Goal: Transaction & Acquisition: Purchase product/service

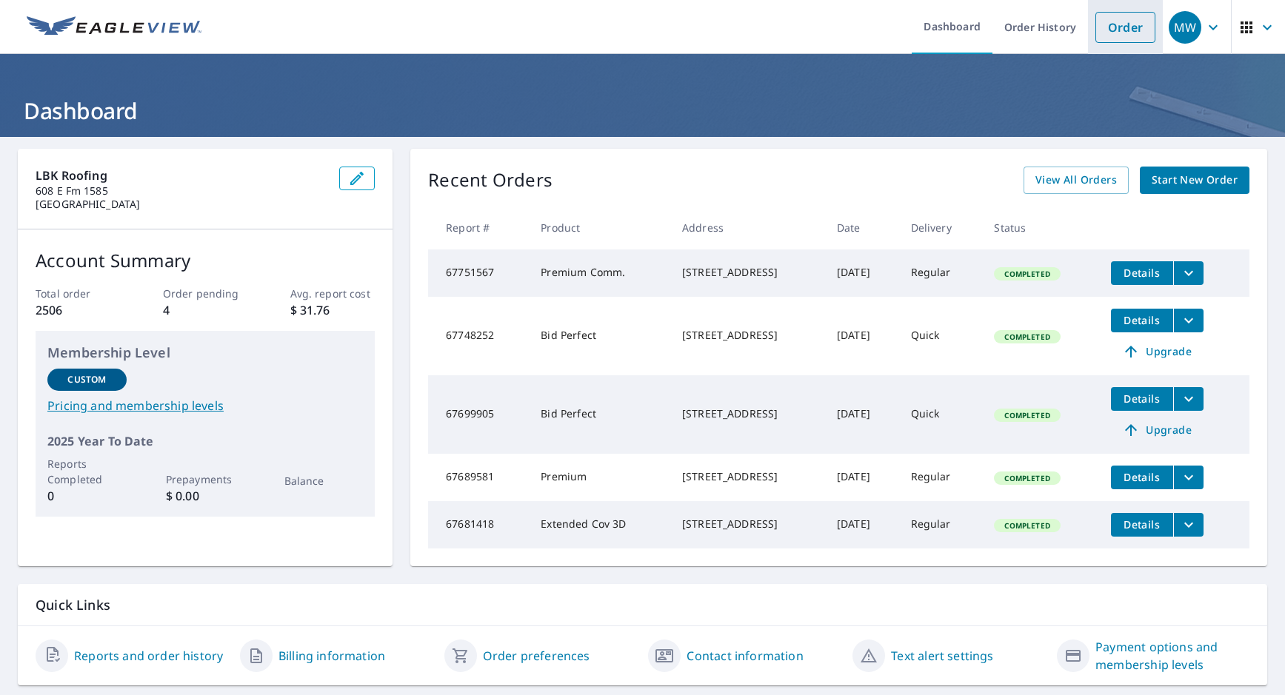
click at [1106, 43] on li "Order" at bounding box center [1125, 27] width 75 height 54
click at [1109, 24] on link "Order" at bounding box center [1125, 27] width 60 height 31
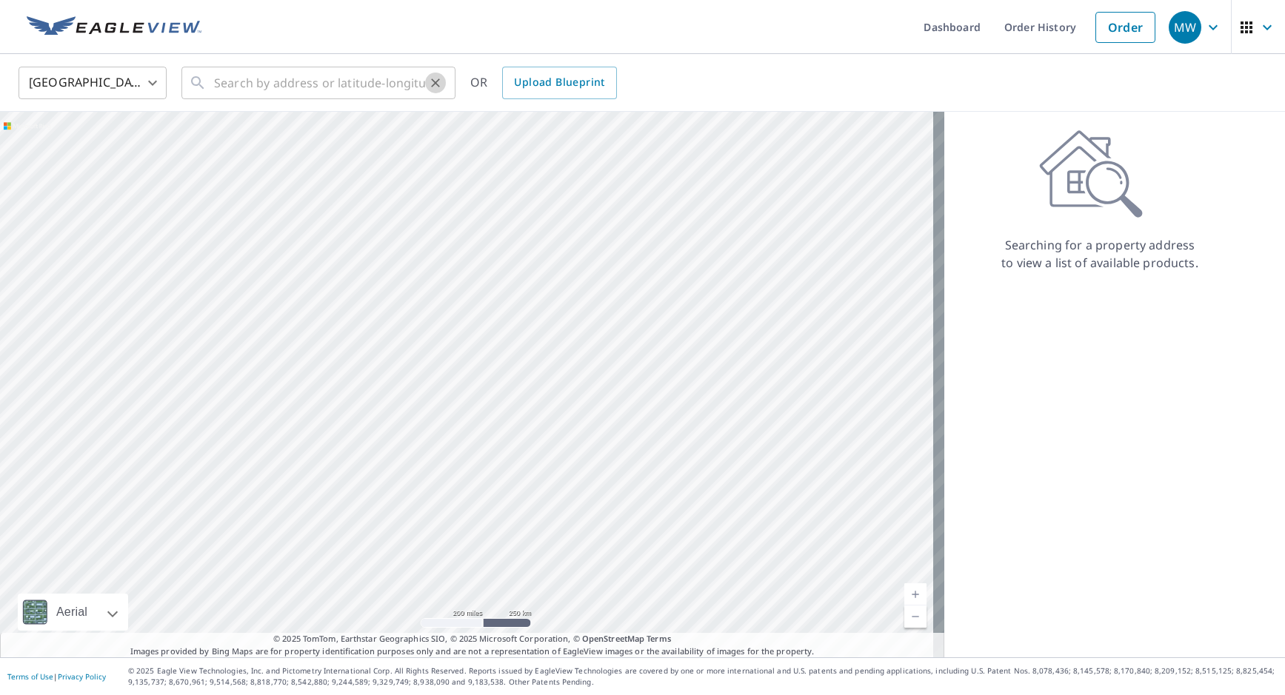
click at [426, 79] on button "Clear" at bounding box center [435, 83] width 21 height 21
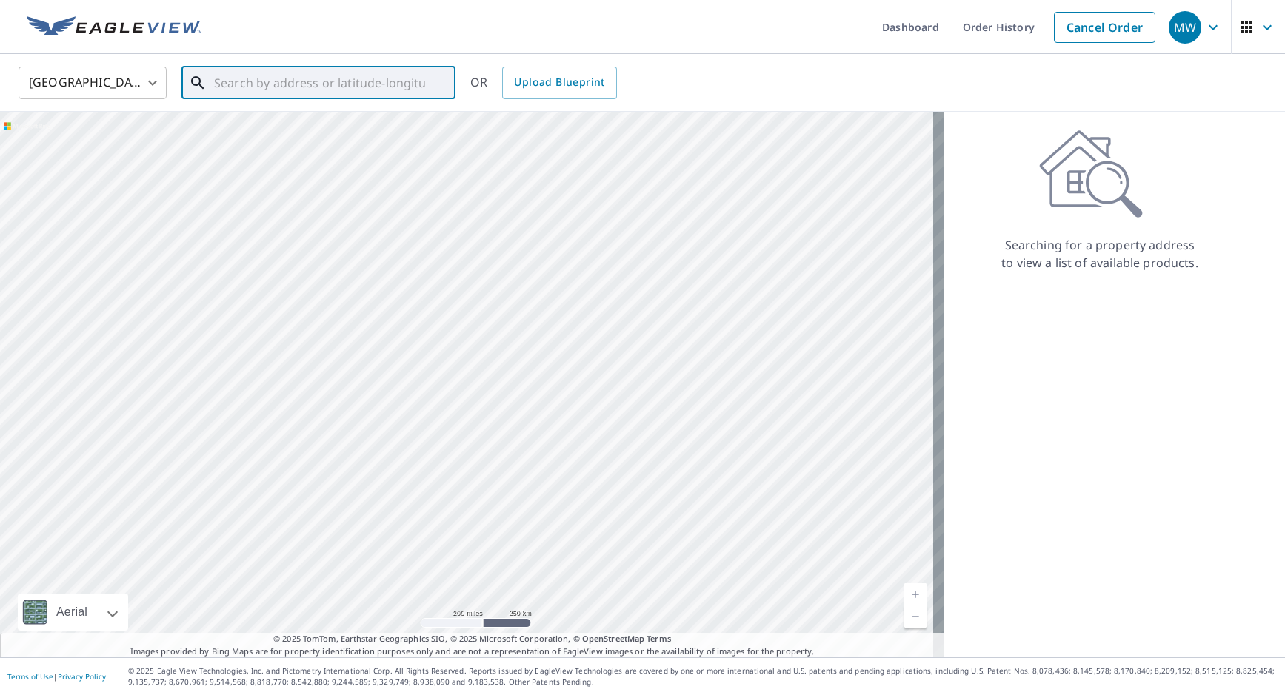
click at [314, 79] on input "text" at bounding box center [319, 82] width 211 height 41
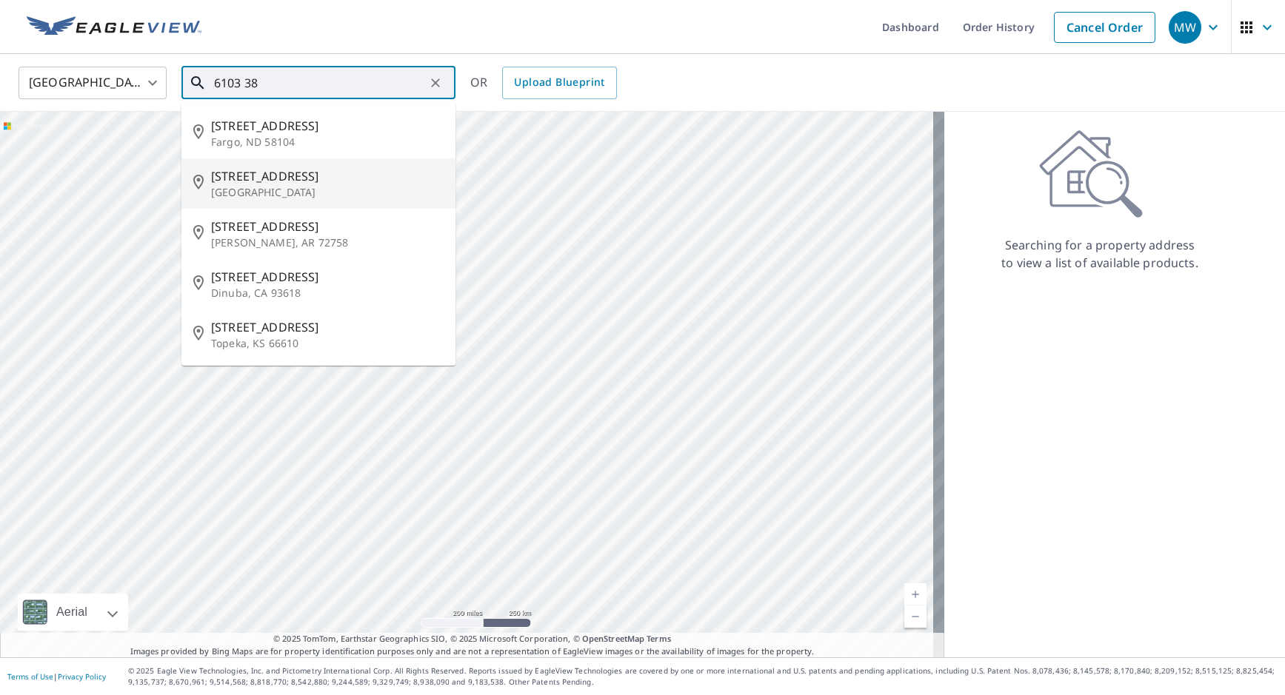
click at [293, 177] on span "6103 38th St" at bounding box center [327, 176] width 233 height 18
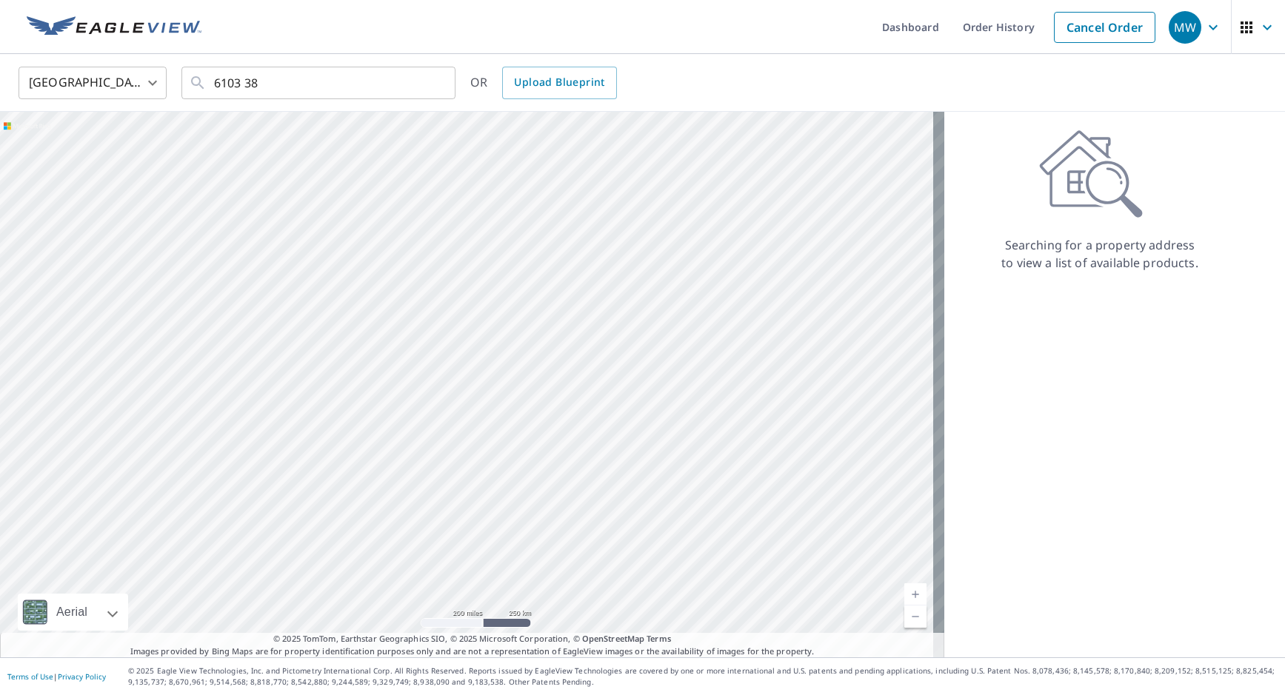
type input "6103 38th St Lubbock, TX 79407"
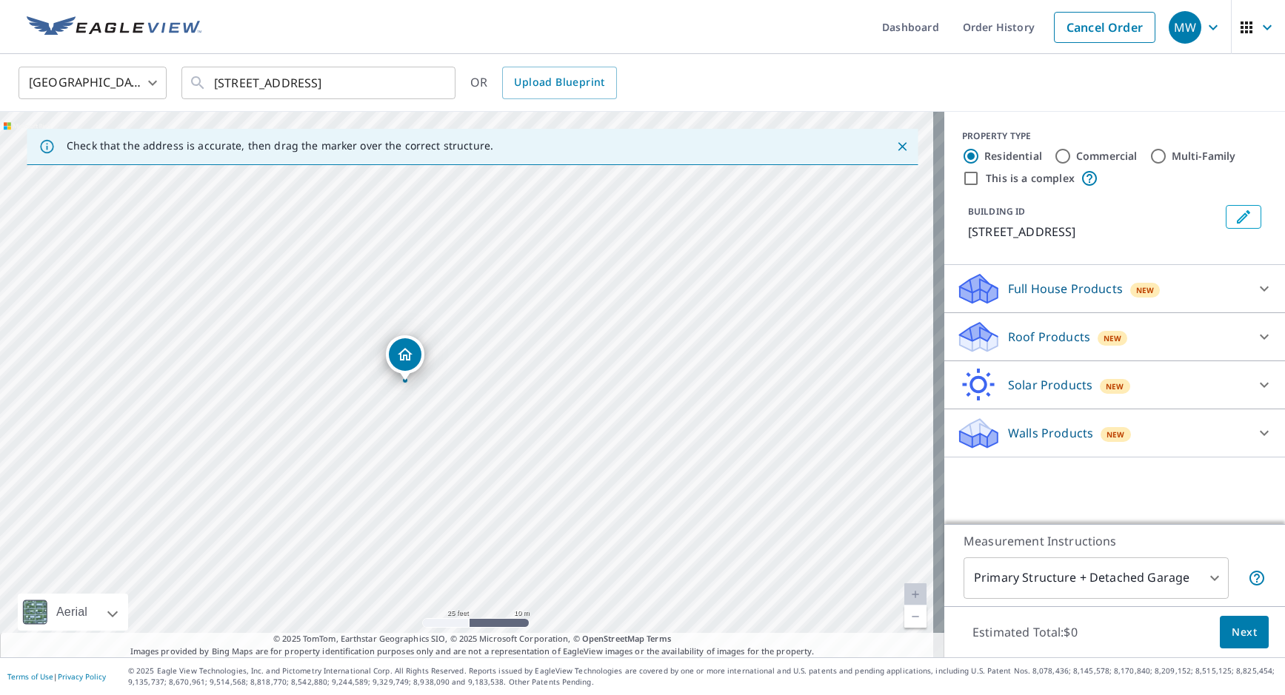
drag, startPoint x: 392, startPoint y: 358, endPoint x: 402, endPoint y: 344, distance: 17.5
click at [992, 336] on div "Roof Products New" at bounding box center [1101, 337] width 290 height 35
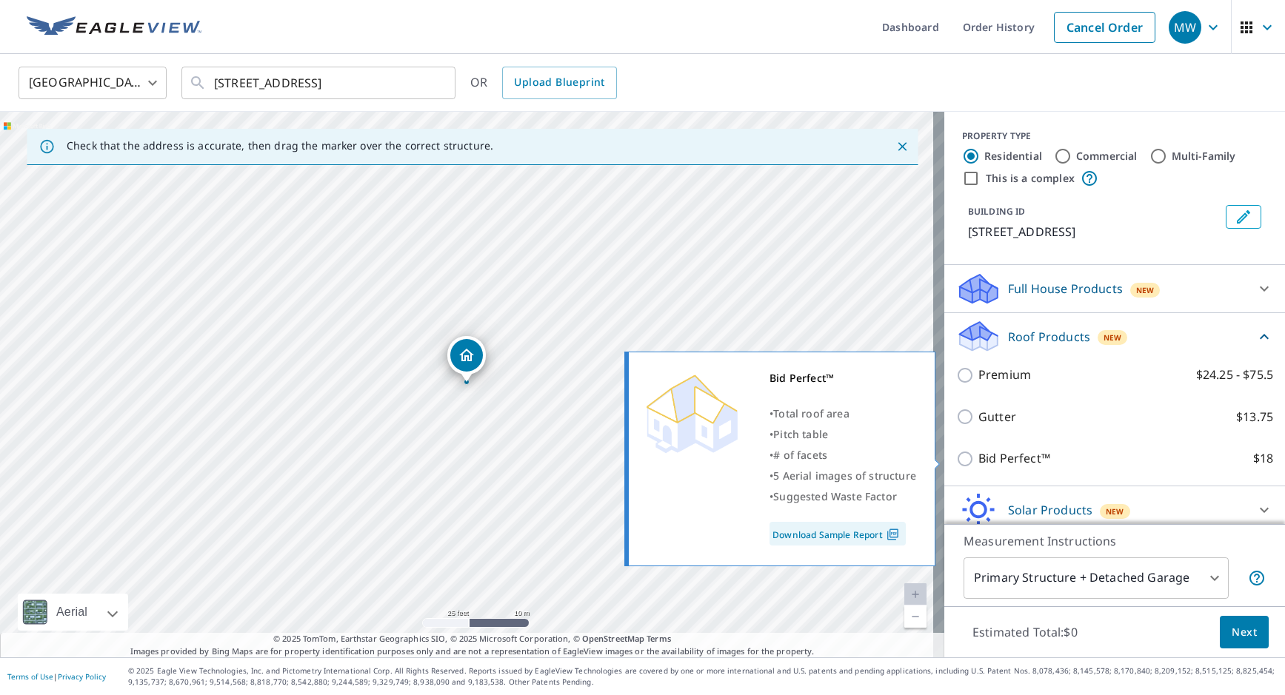
click at [994, 461] on p "Bid Perfect™" at bounding box center [1014, 459] width 72 height 19
click at [978, 461] on input "Bid Perfect™ $18" at bounding box center [967, 459] width 22 height 18
checkbox input "true"
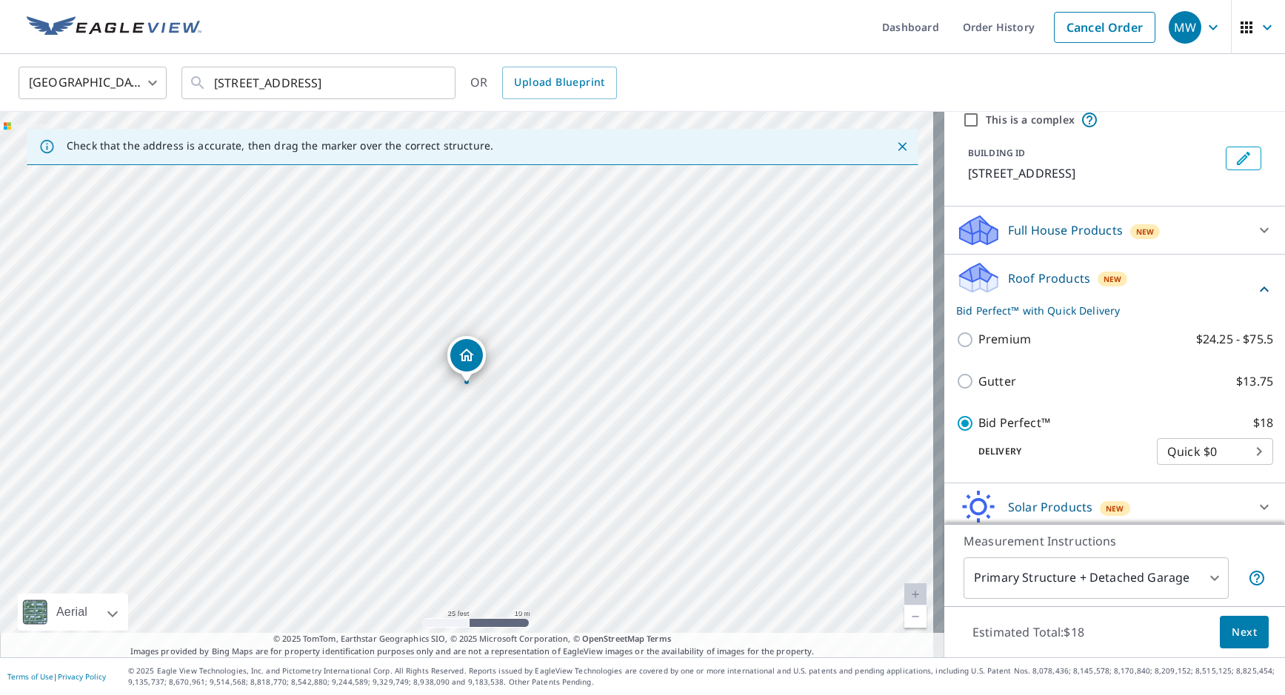
scroll to position [114, 0]
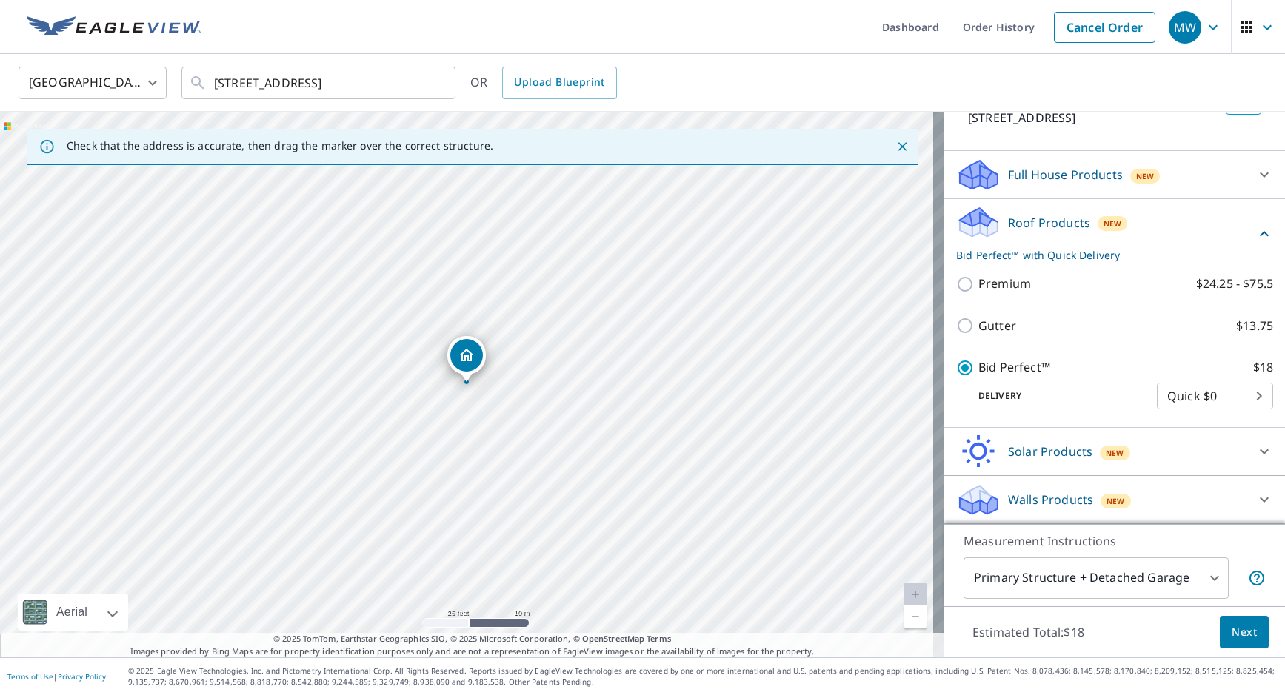
click at [1243, 635] on span "Next" at bounding box center [1244, 633] width 25 height 19
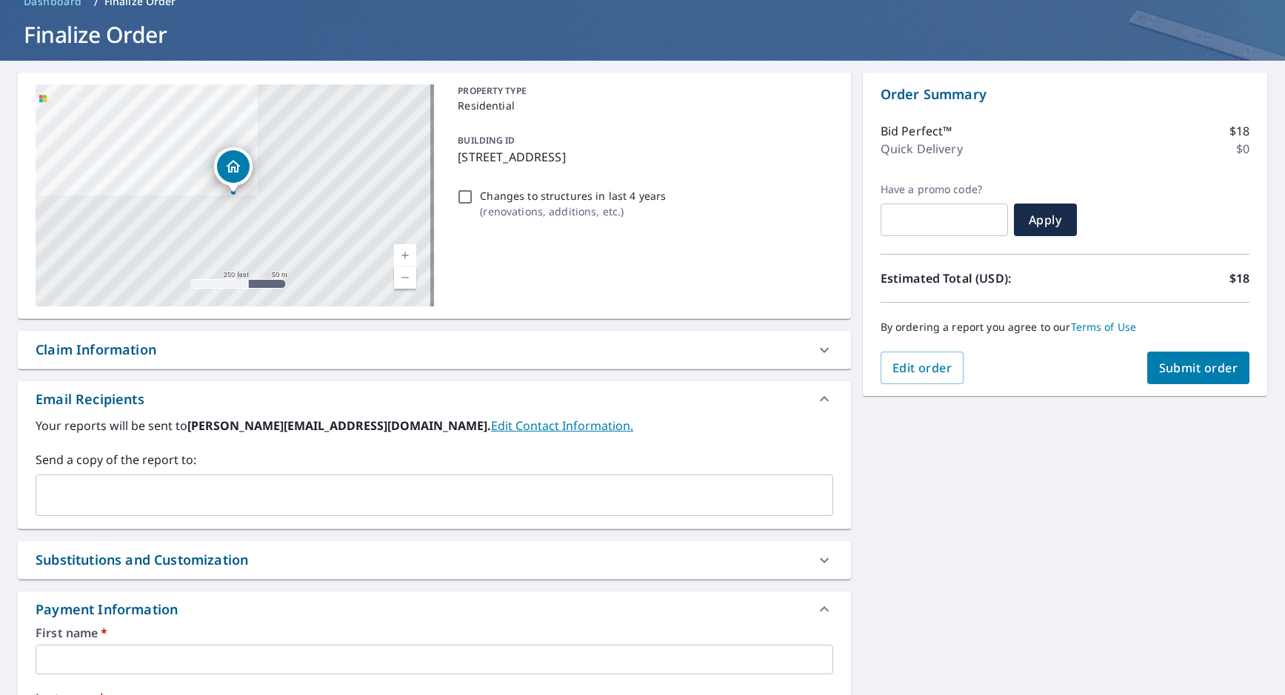
scroll to position [148, 0]
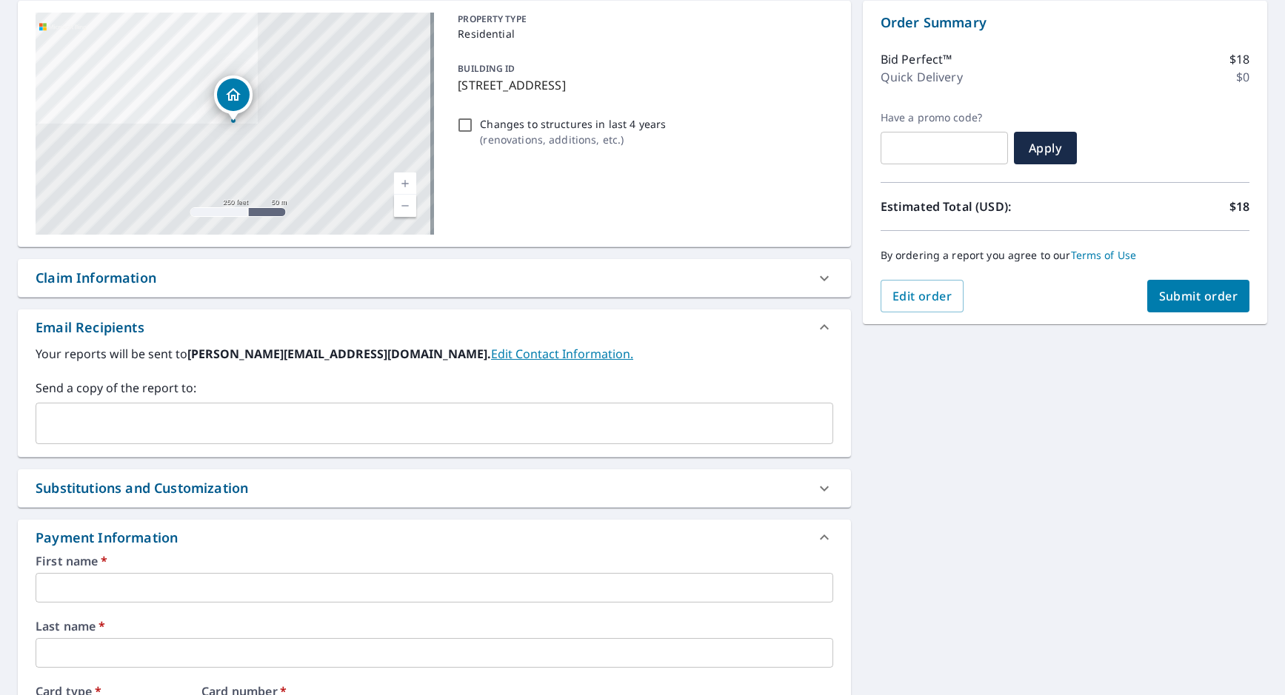
click at [168, 600] on input "text" at bounding box center [435, 588] width 798 height 30
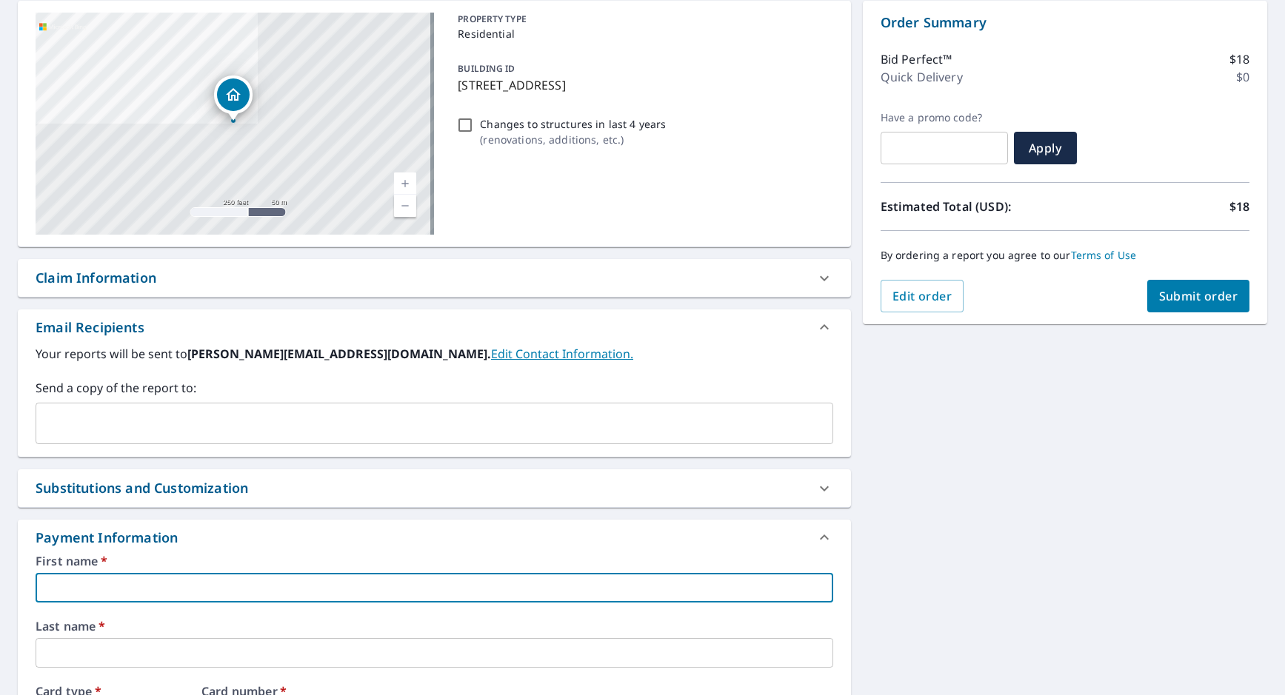
type input "LBK"
type input "tamra@lbkroofing.com"
type input "Service"
click at [182, 421] on input "tamra@lbkroofing.com" at bounding box center [423, 424] width 762 height 28
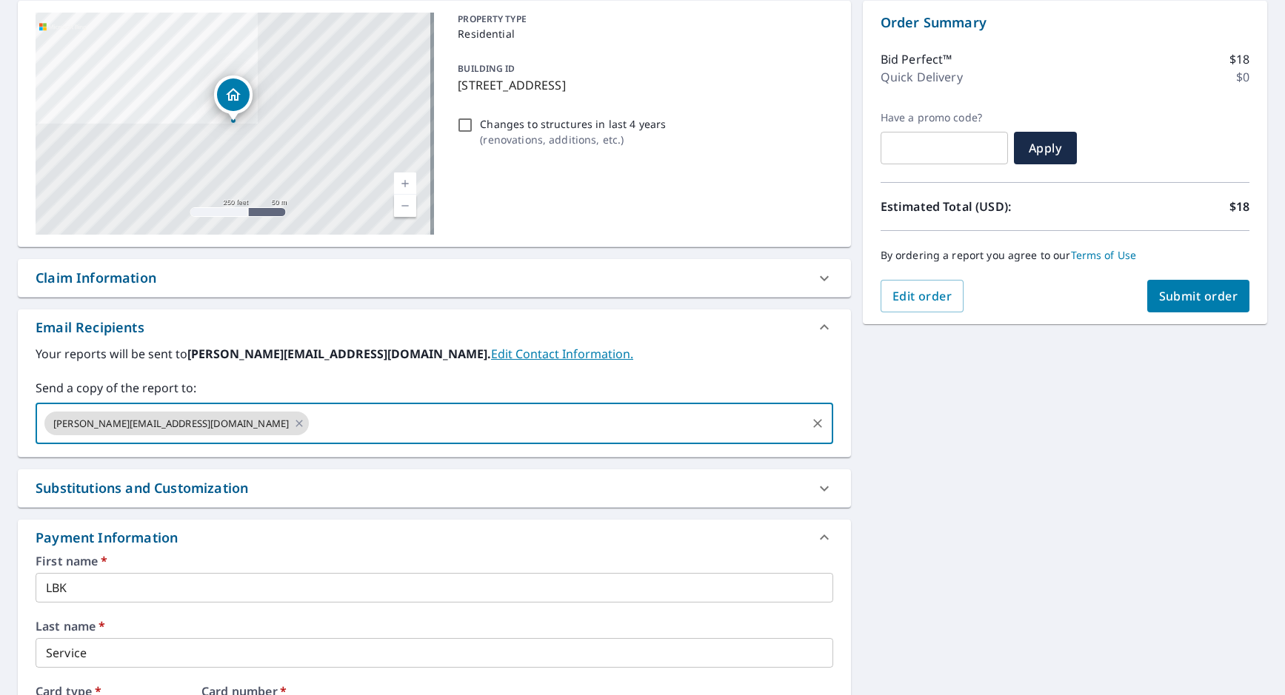
click at [49, 422] on span "tamra@lbkroofing.com" at bounding box center [170, 424] width 253 height 14
click at [42, 422] on div "tamra@lbkroofing.com ​" at bounding box center [435, 423] width 798 height 41
type input "CAMERON@LBKROOFING.COM"
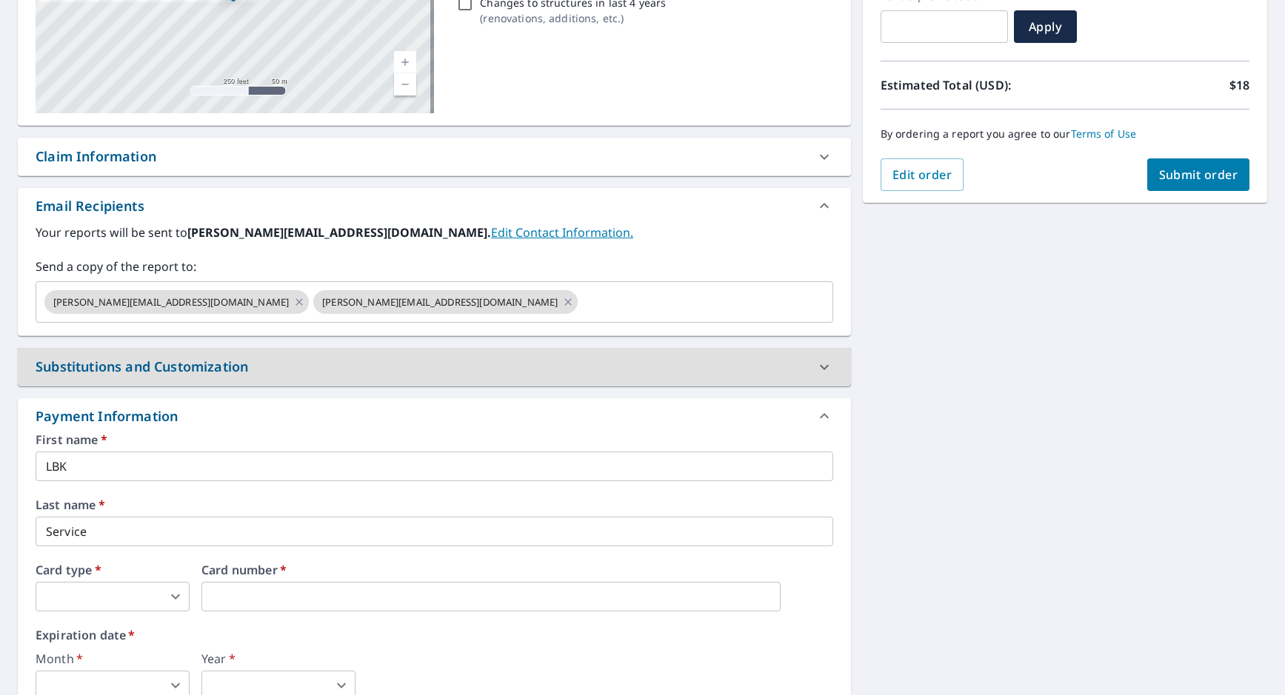
scroll to position [296, 0]
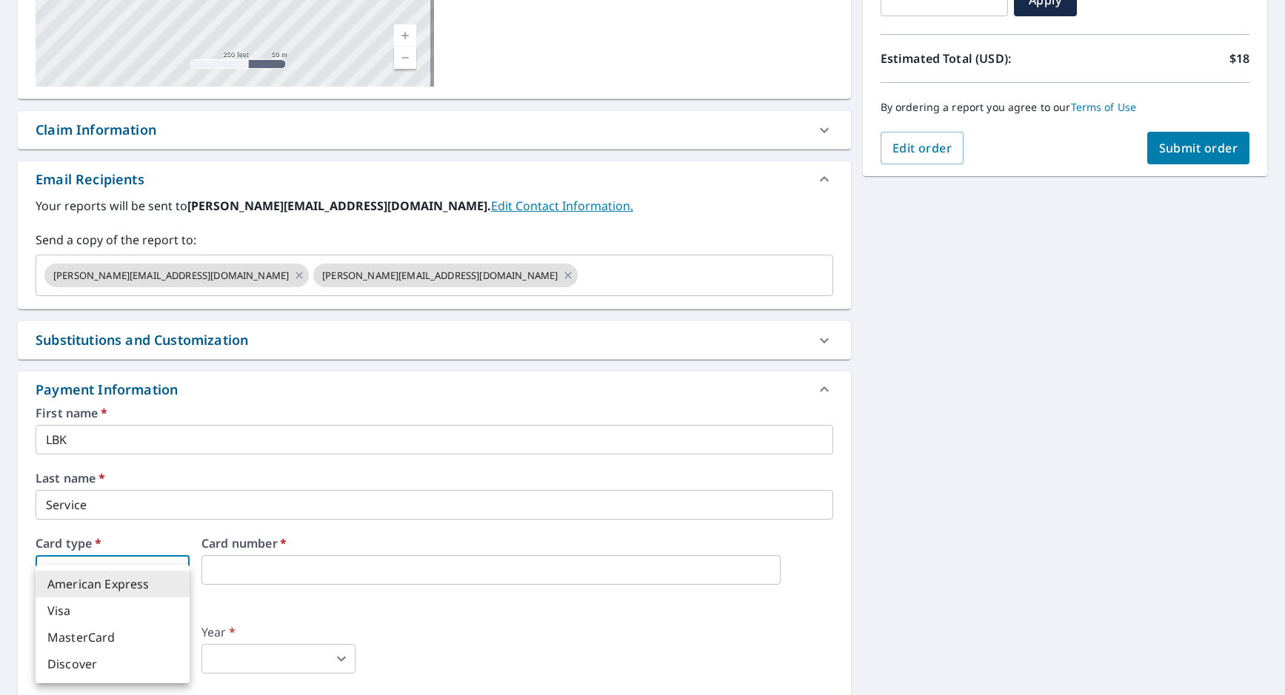
click at [120, 572] on body "MW MW Dashboard Order History Cancel Order MW Dashboard / Finalize Order Finali…" at bounding box center [642, 347] width 1285 height 695
drag, startPoint x: 81, startPoint y: 615, endPoint x: 176, endPoint y: 595, distance: 96.2
click at [82, 615] on li "Visa" at bounding box center [113, 611] width 154 height 27
type input "2"
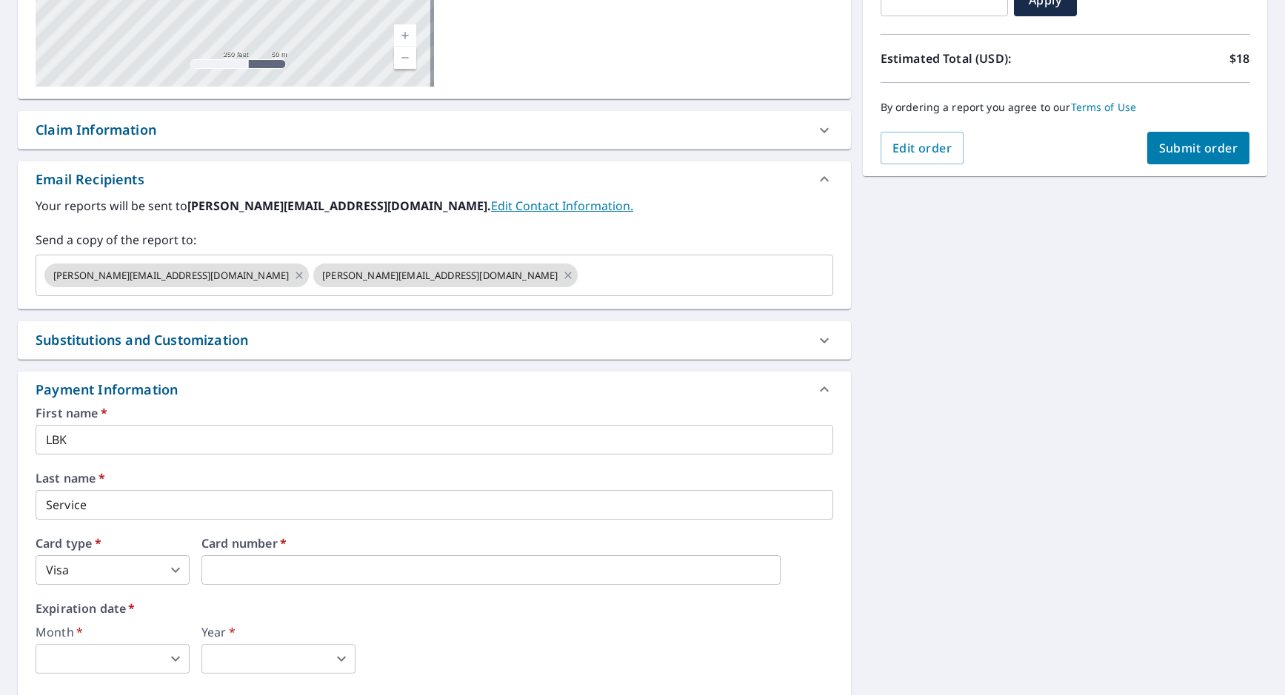
click at [429, 598] on div "First name   * LBK ​ Last name   * Service ​ Card type   * Visa 2 ​ Card number…" at bounding box center [435, 564] width 798 height 315
click at [97, 647] on body "MW MW Dashboard Order History Cancel Order MW Dashboard / Finalize Order Finali…" at bounding box center [642, 347] width 1285 height 695
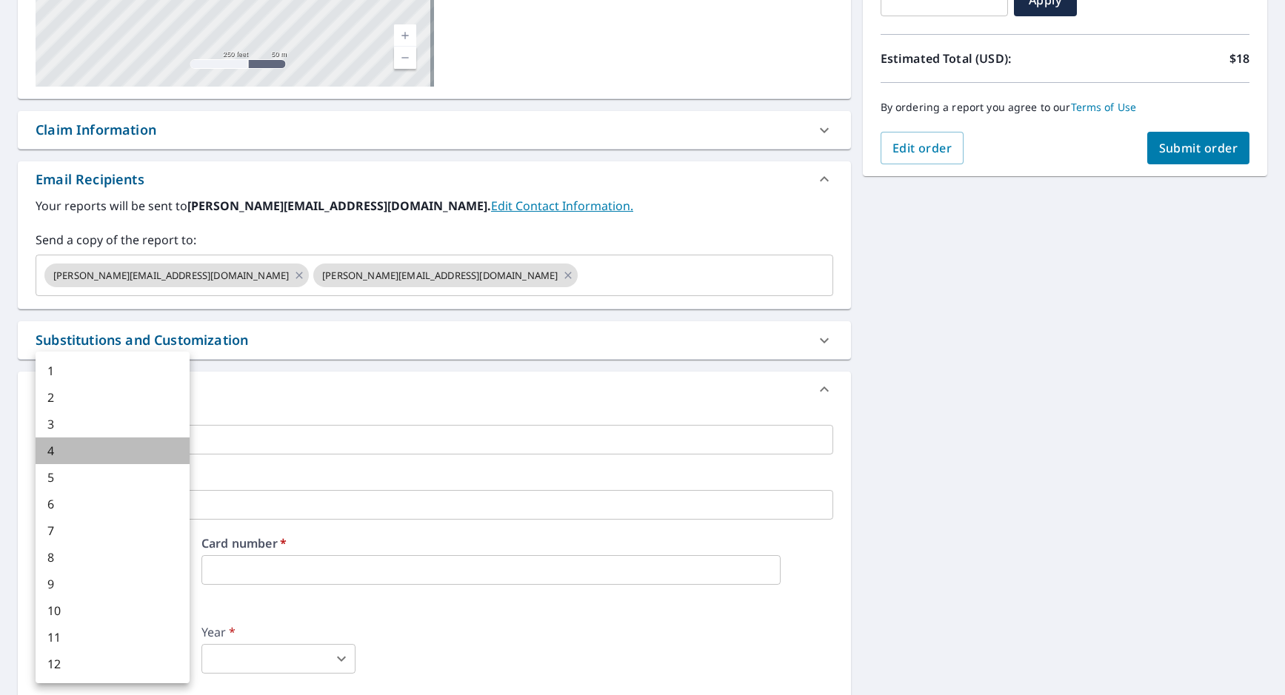
drag, startPoint x: 79, startPoint y: 456, endPoint x: 191, endPoint y: 550, distance: 146.1
click at [80, 456] on li "4" at bounding box center [113, 451] width 154 height 27
type input "4"
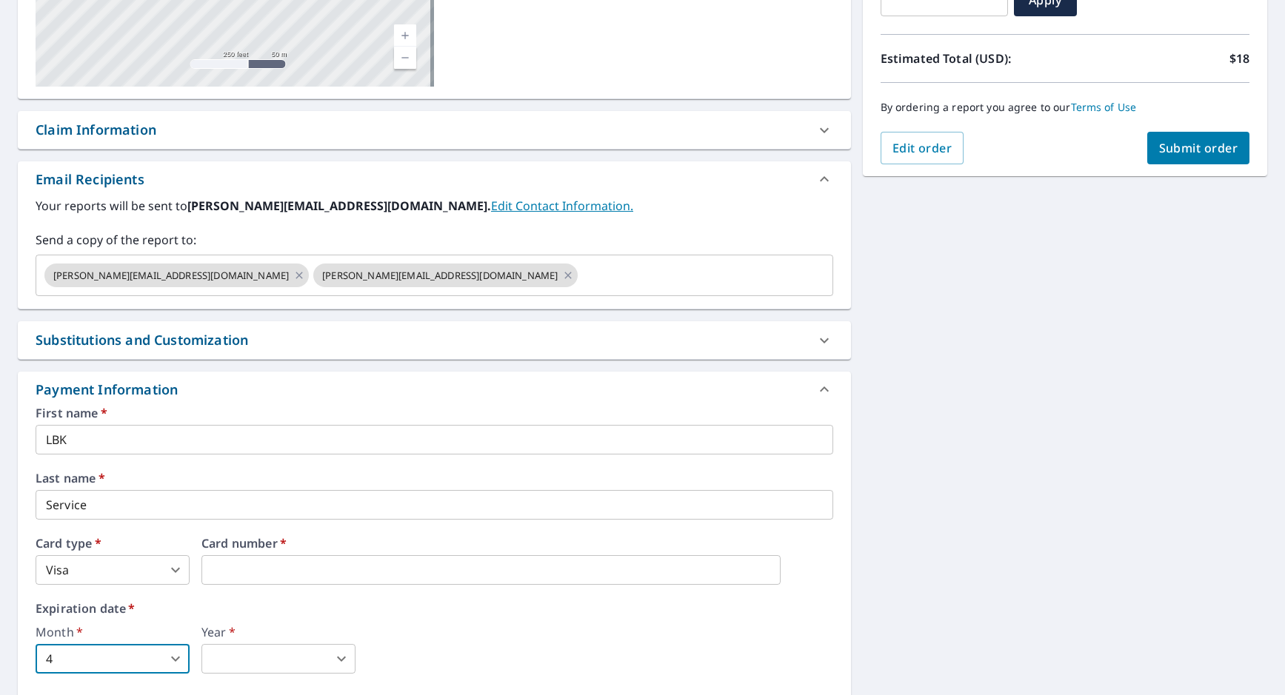
click at [246, 652] on body "MW MW Dashboard Order History Cancel Order MW Dashboard / Finalize Order Finali…" at bounding box center [642, 347] width 1285 height 695
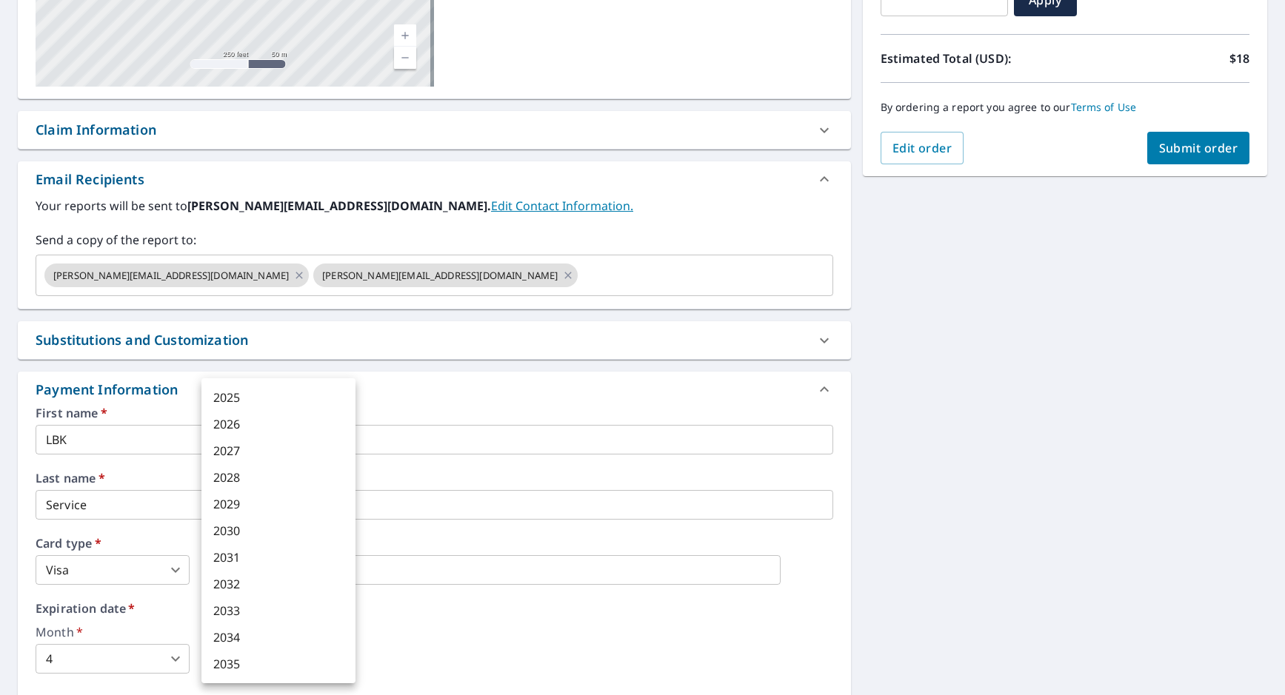
click at [244, 450] on li "2027" at bounding box center [278, 451] width 154 height 27
type input "2027"
click at [417, 647] on div "Month   * 4 4 ​ Year   * 2027 2027 ​" at bounding box center [435, 650] width 798 height 47
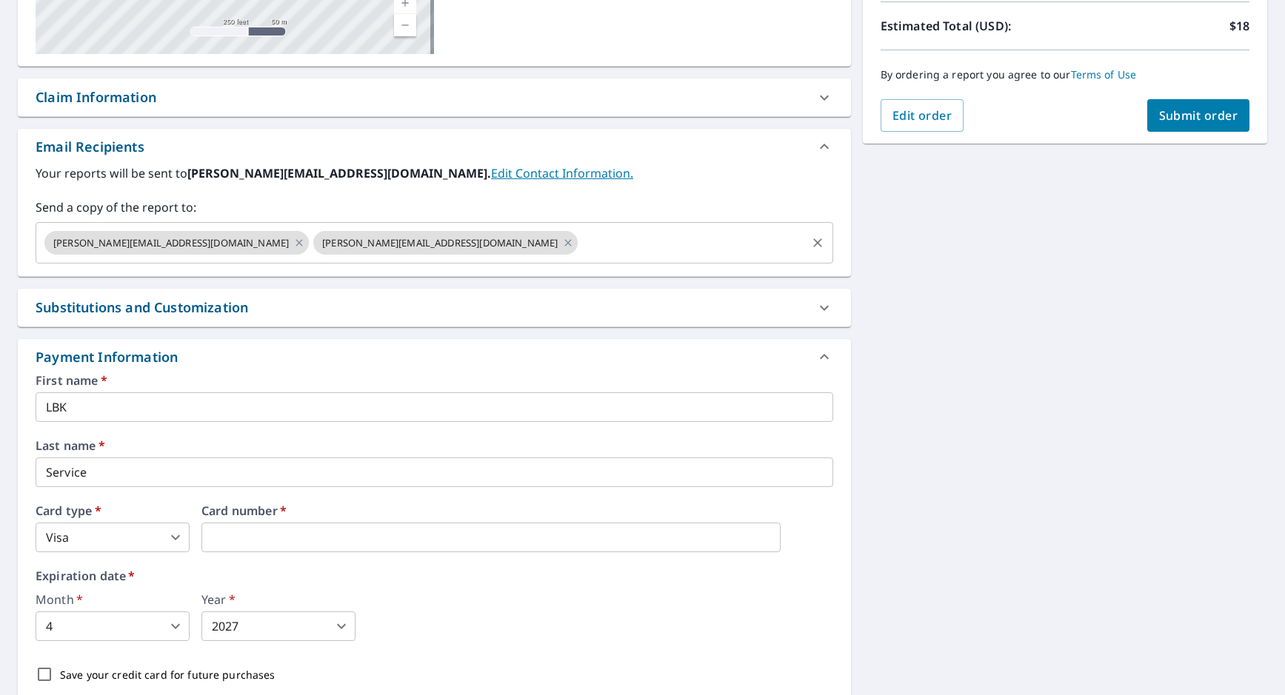
scroll to position [432, 0]
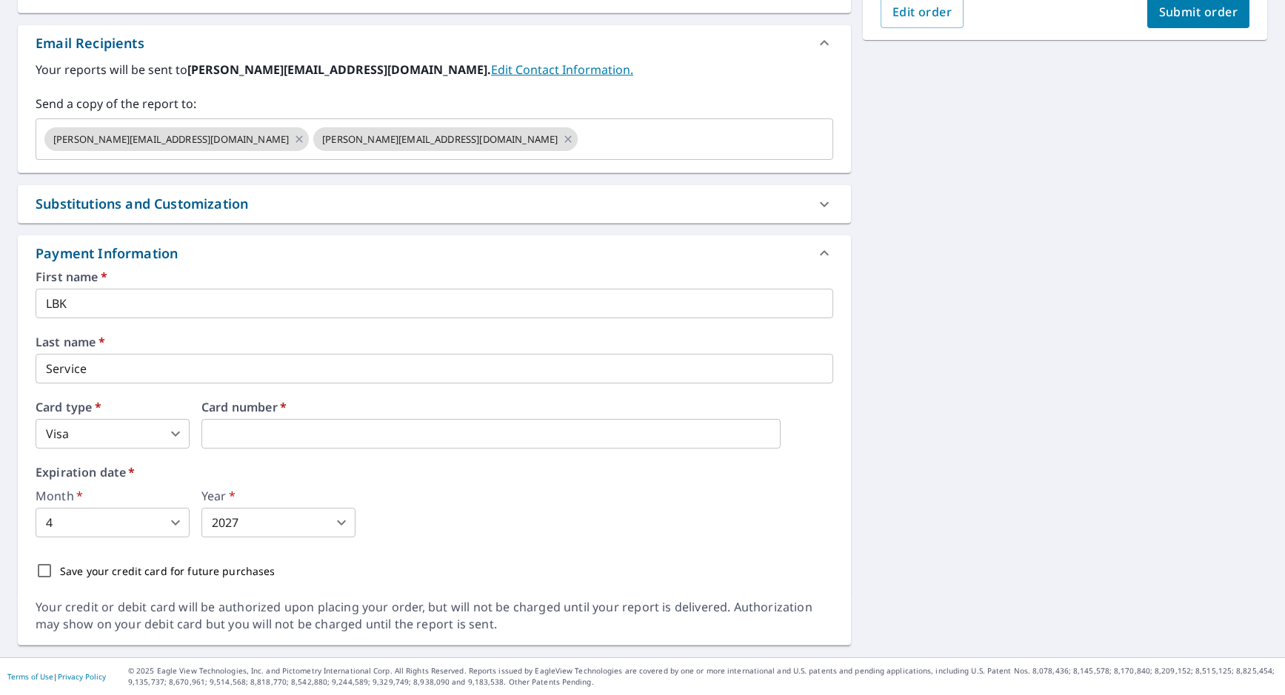
click at [1199, 10] on span "Submit order" at bounding box center [1198, 12] width 79 height 16
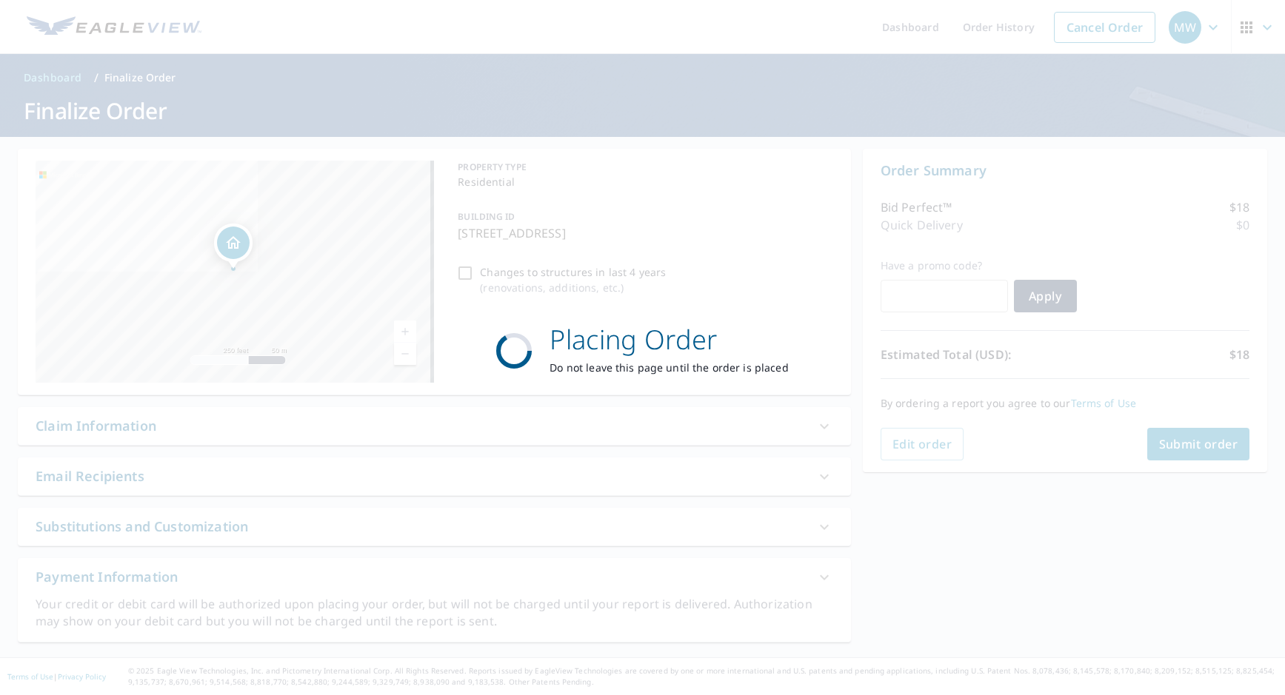
scroll to position [0, 0]
